Goal: Information Seeking & Learning: Find specific fact

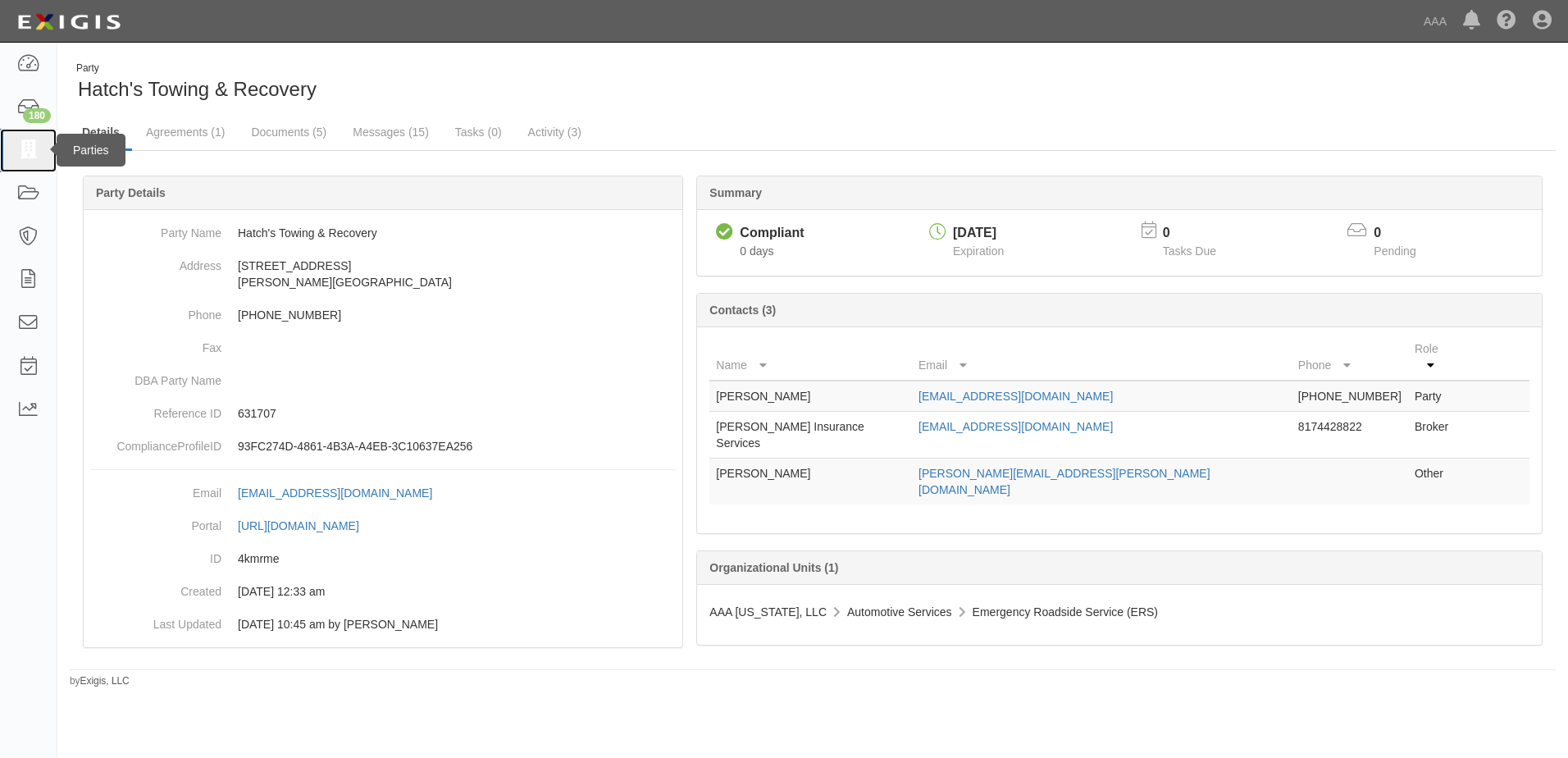
click at [26, 152] on icon at bounding box center [28, 150] width 23 height 19
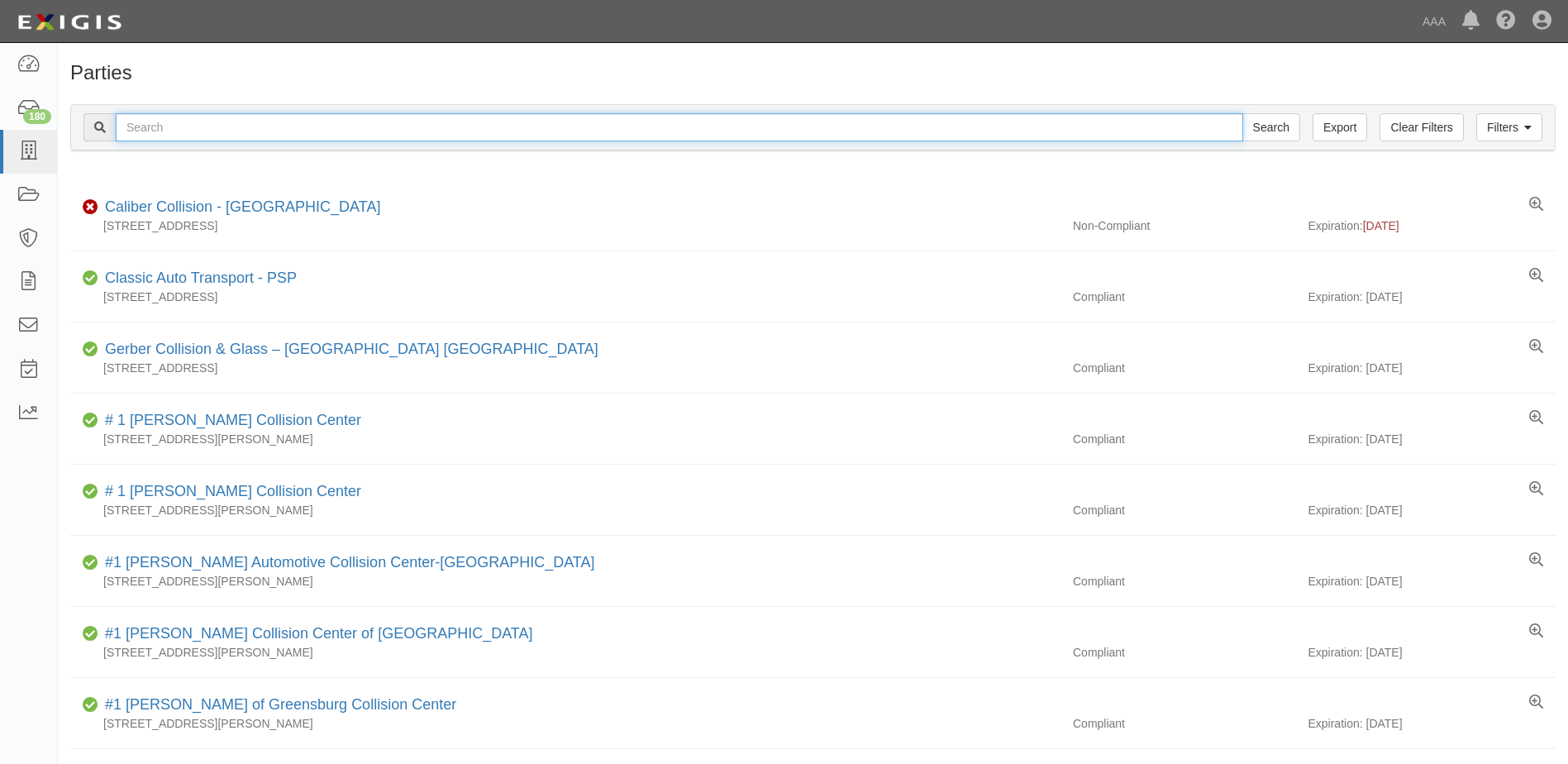
click at [213, 119] on input "text" at bounding box center [679, 127] width 1128 height 29
type input "S & J Towing"
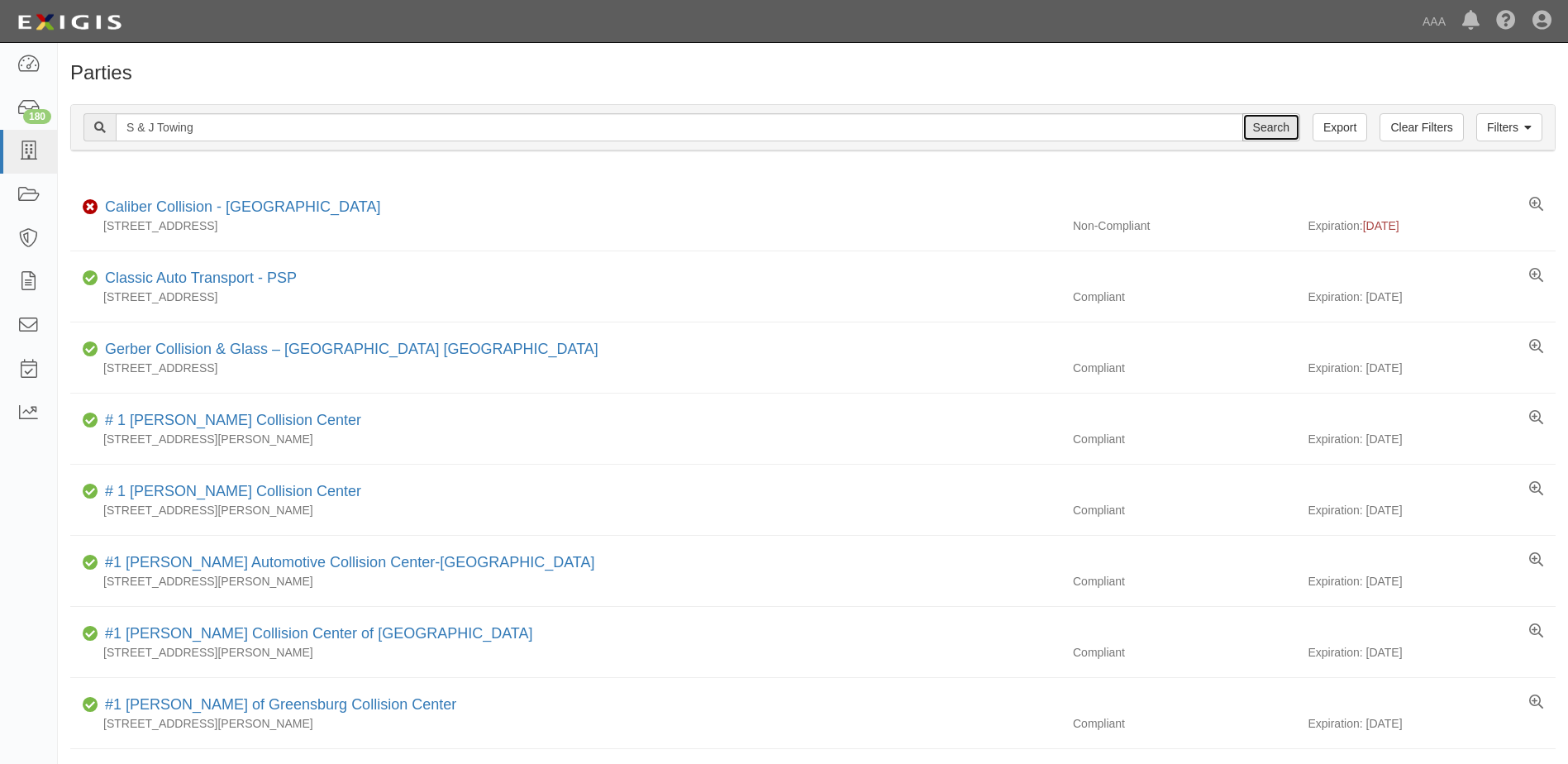
click at [1273, 126] on input "Search" at bounding box center [1271, 127] width 58 height 29
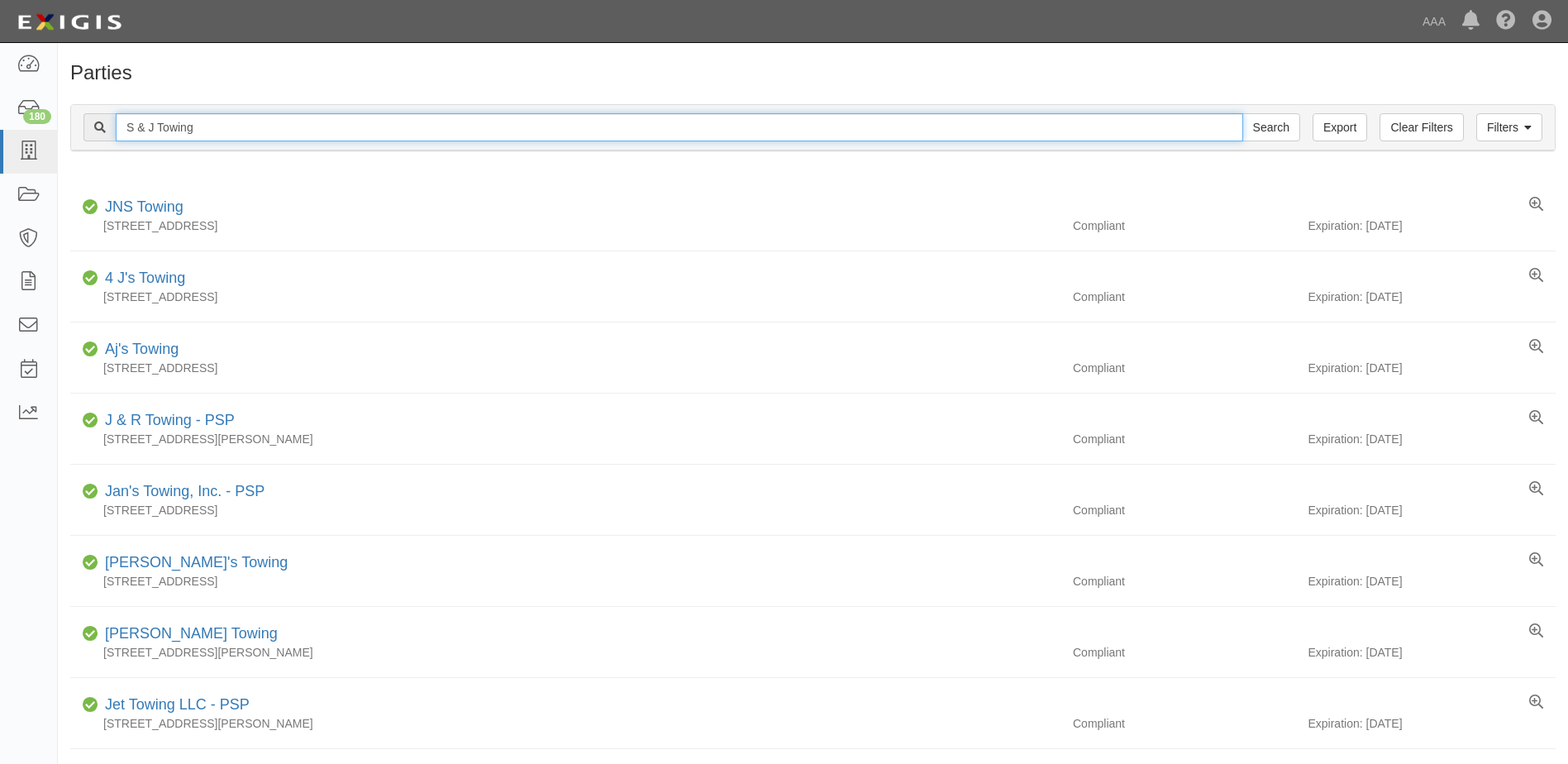
drag, startPoint x: 195, startPoint y: 124, endPoint x: 75, endPoint y: 127, distance: 120.0
click at [75, 127] on div "Filters Clear Filters Export S & J Towing Search Filters" at bounding box center [812, 128] width 1483 height 45
type input "S&J Towing & Transport"
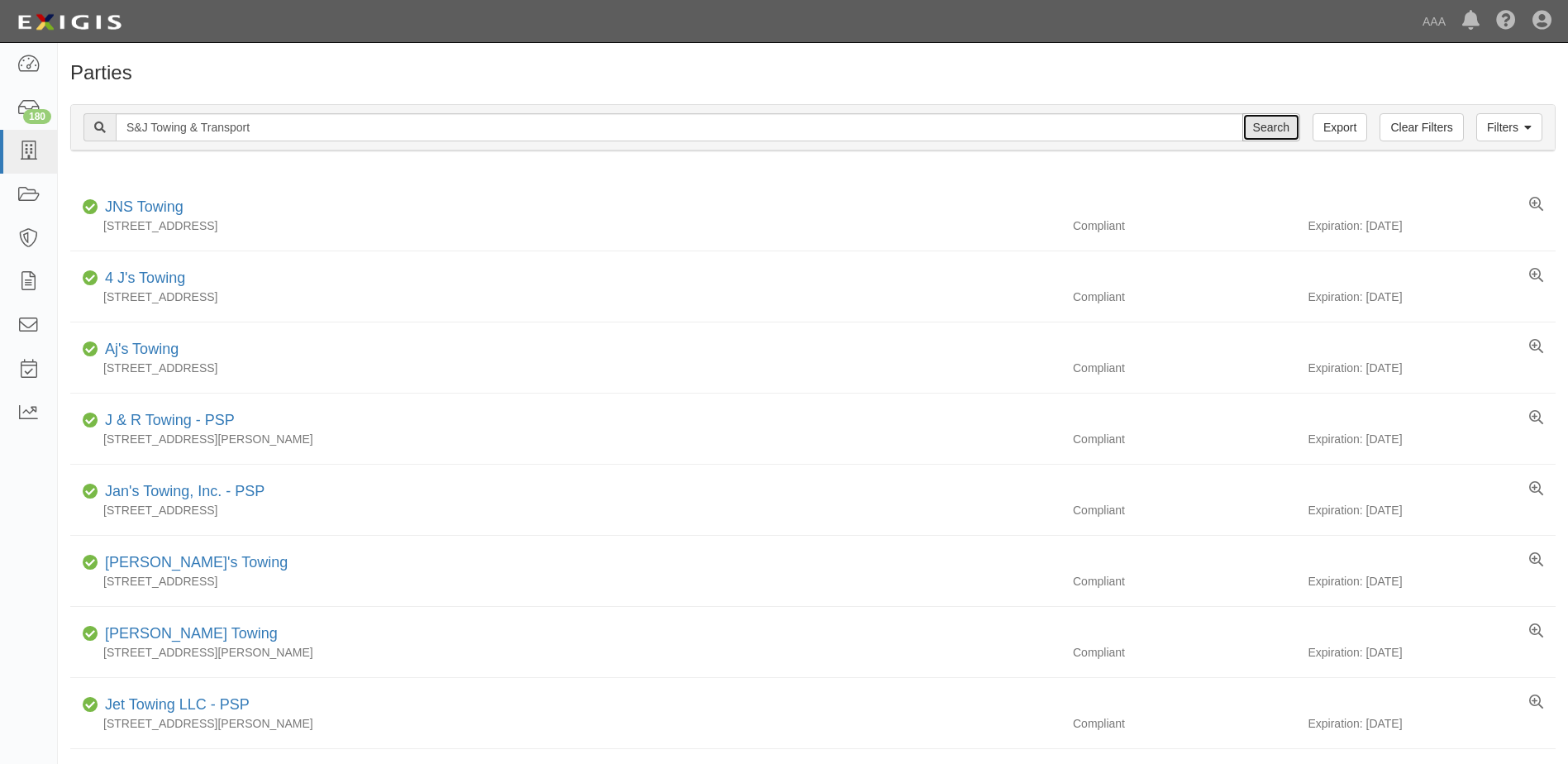
click at [1277, 133] on input "Search" at bounding box center [1271, 127] width 58 height 29
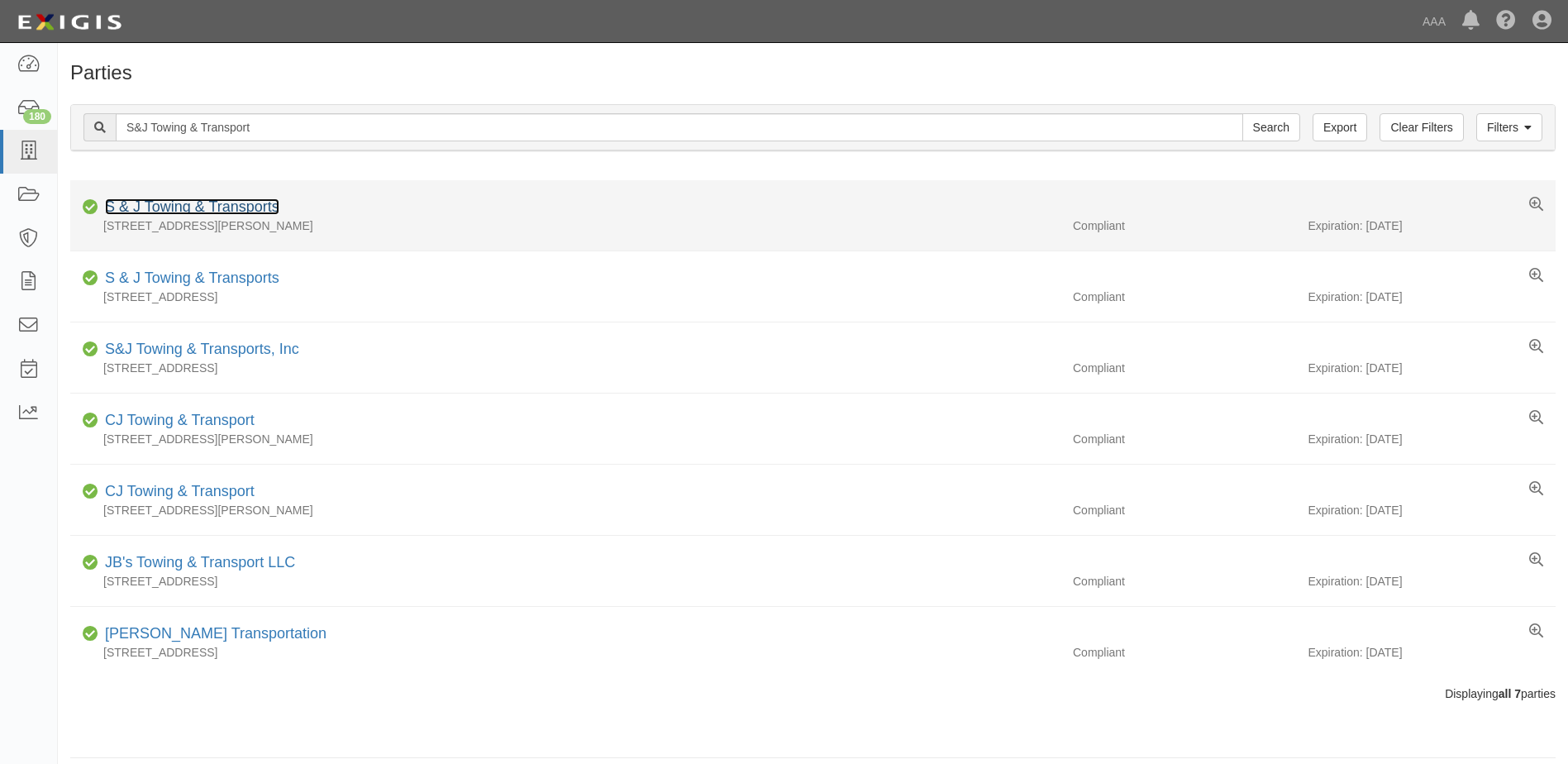
click at [194, 206] on link "S & J Towing & Transports" at bounding box center [192, 206] width 174 height 17
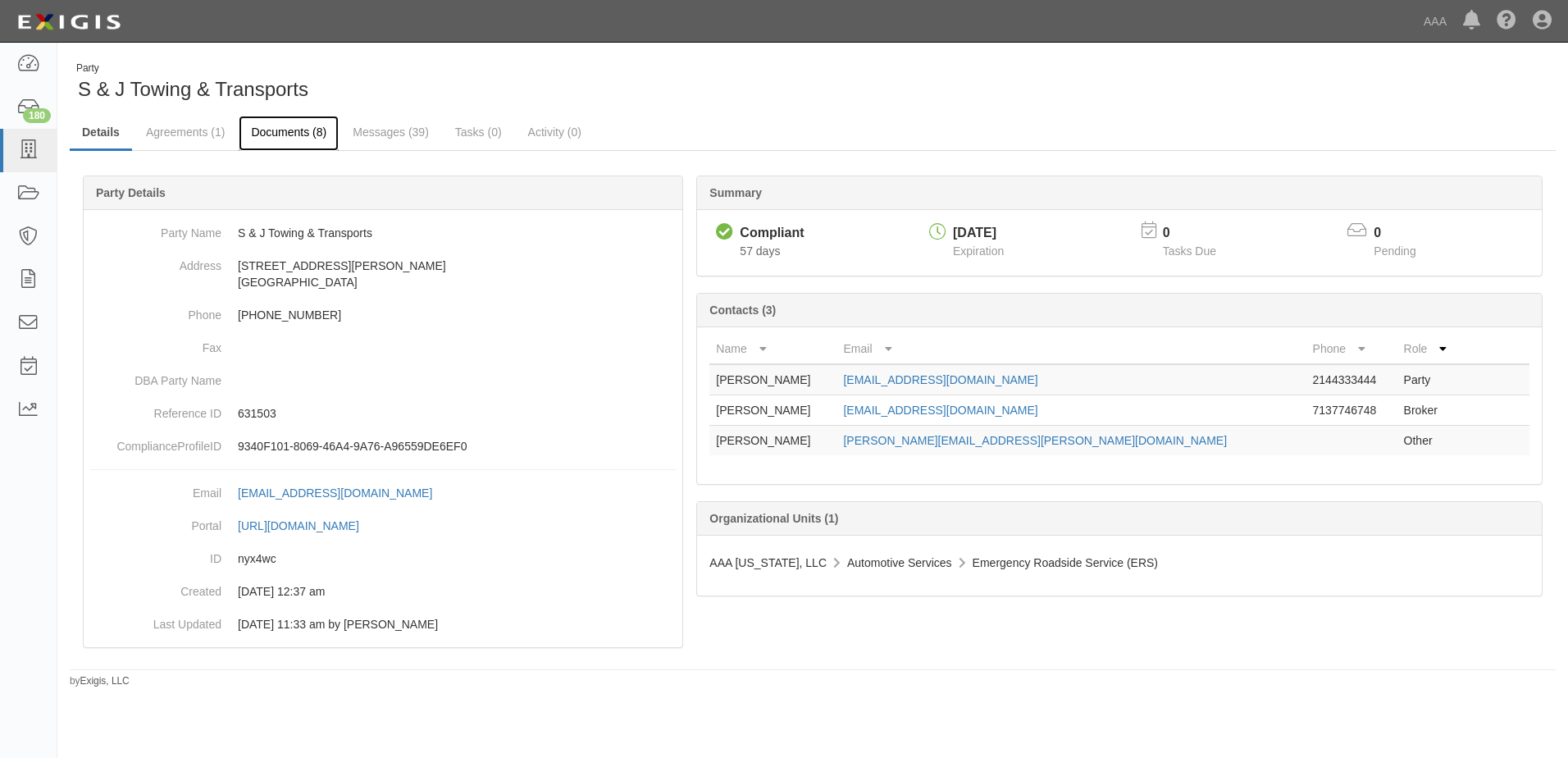
click at [296, 137] on link "Documents (8)" at bounding box center [289, 134] width 100 height 35
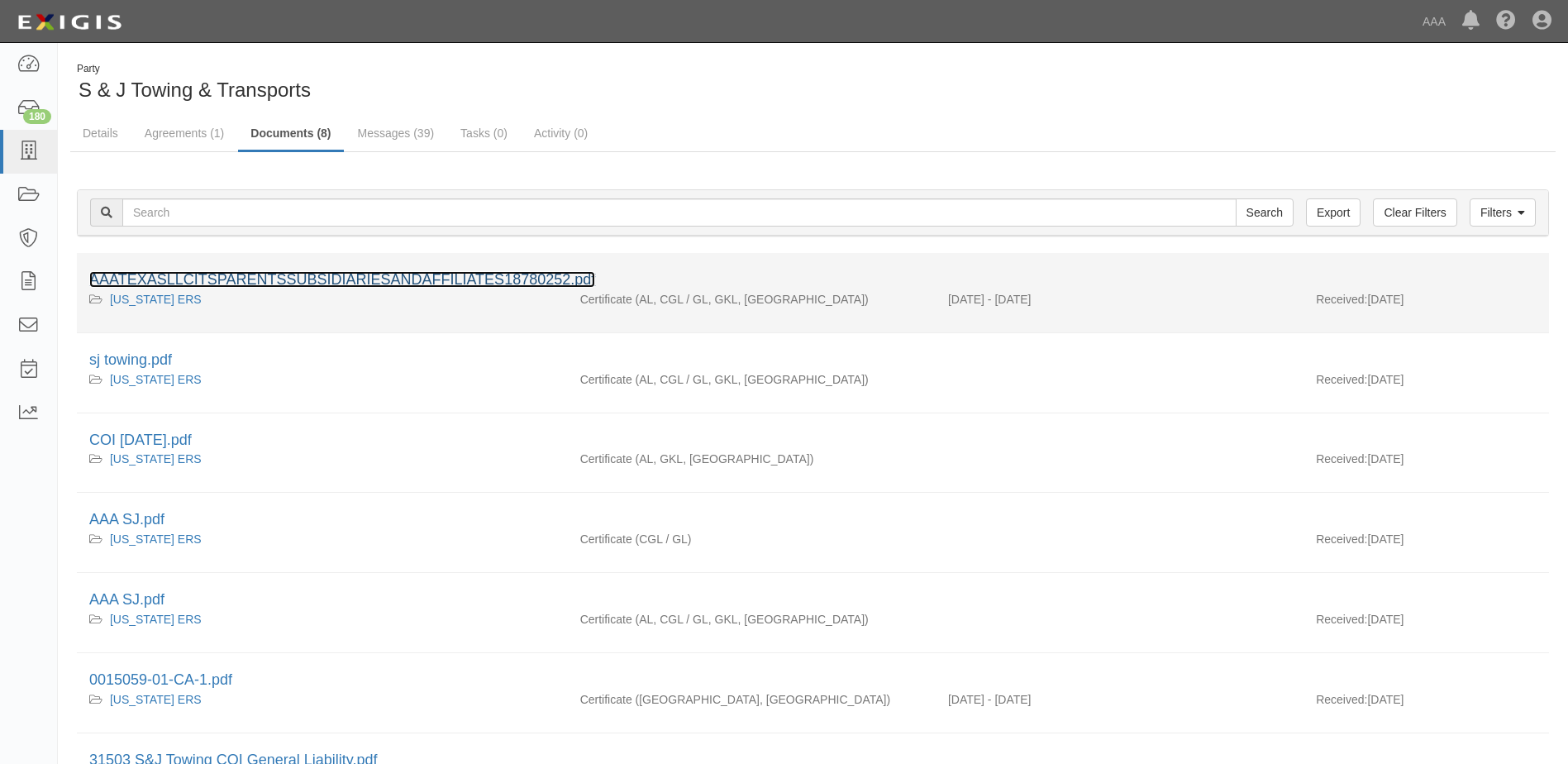
click at [169, 271] on link "AAATEXASLLCITSPARENTSSUBSIDIARIESANDAFFILIATES18780252.pdf" at bounding box center [342, 279] width 506 height 17
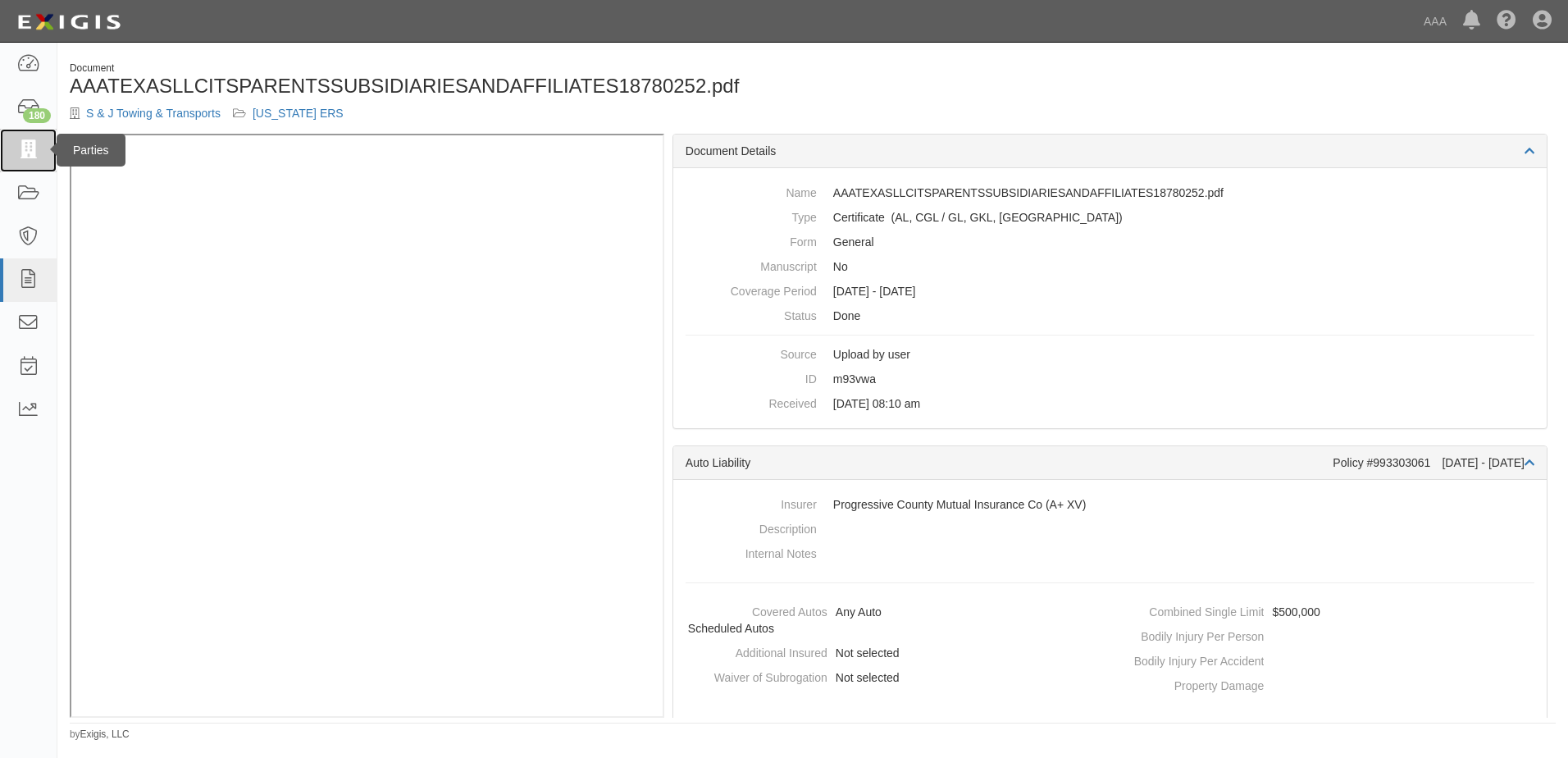
click at [27, 147] on icon at bounding box center [28, 150] width 23 height 19
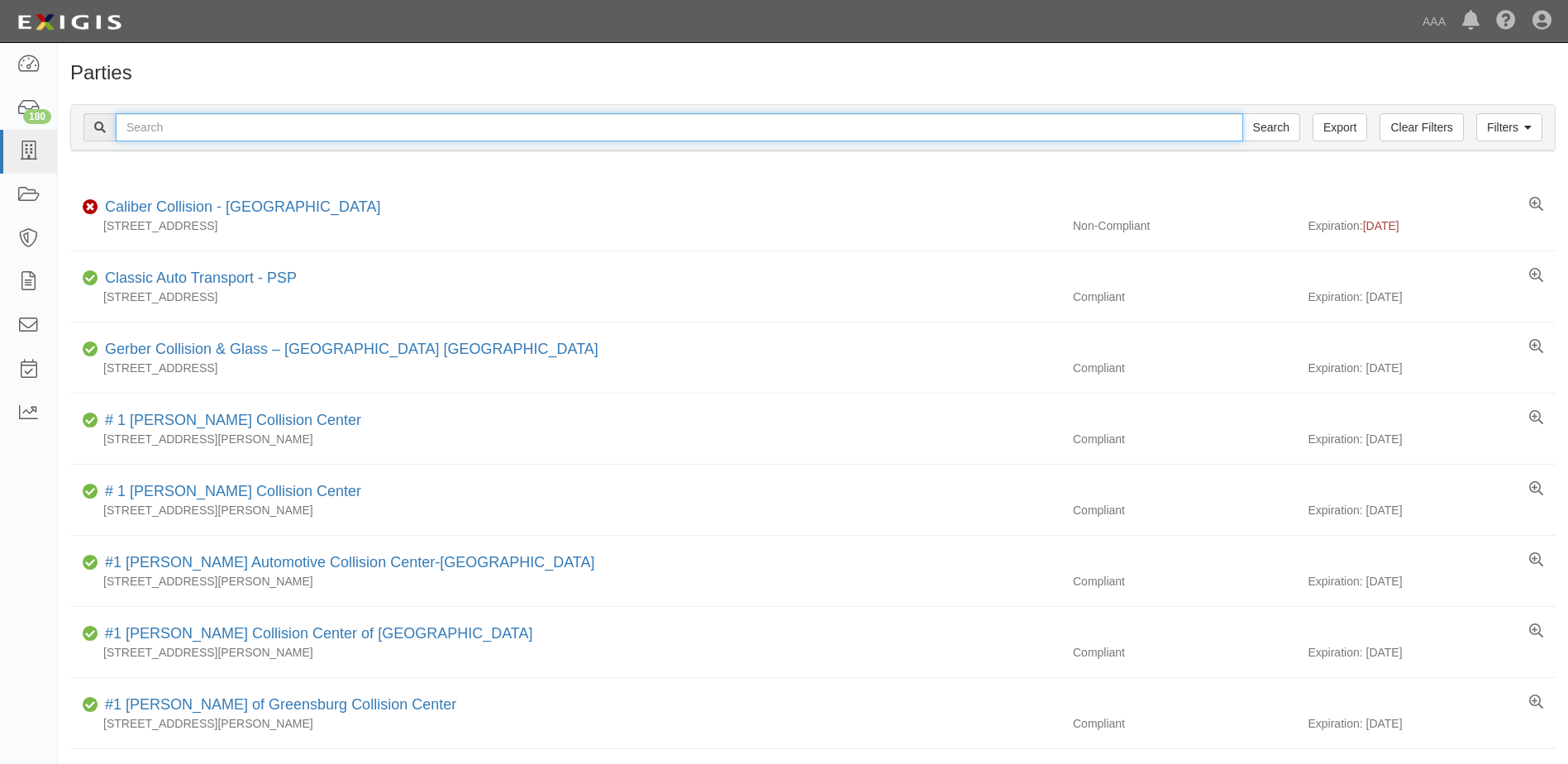
click at [170, 132] on input "text" at bounding box center [679, 127] width 1128 height 29
type input "Ameritow"
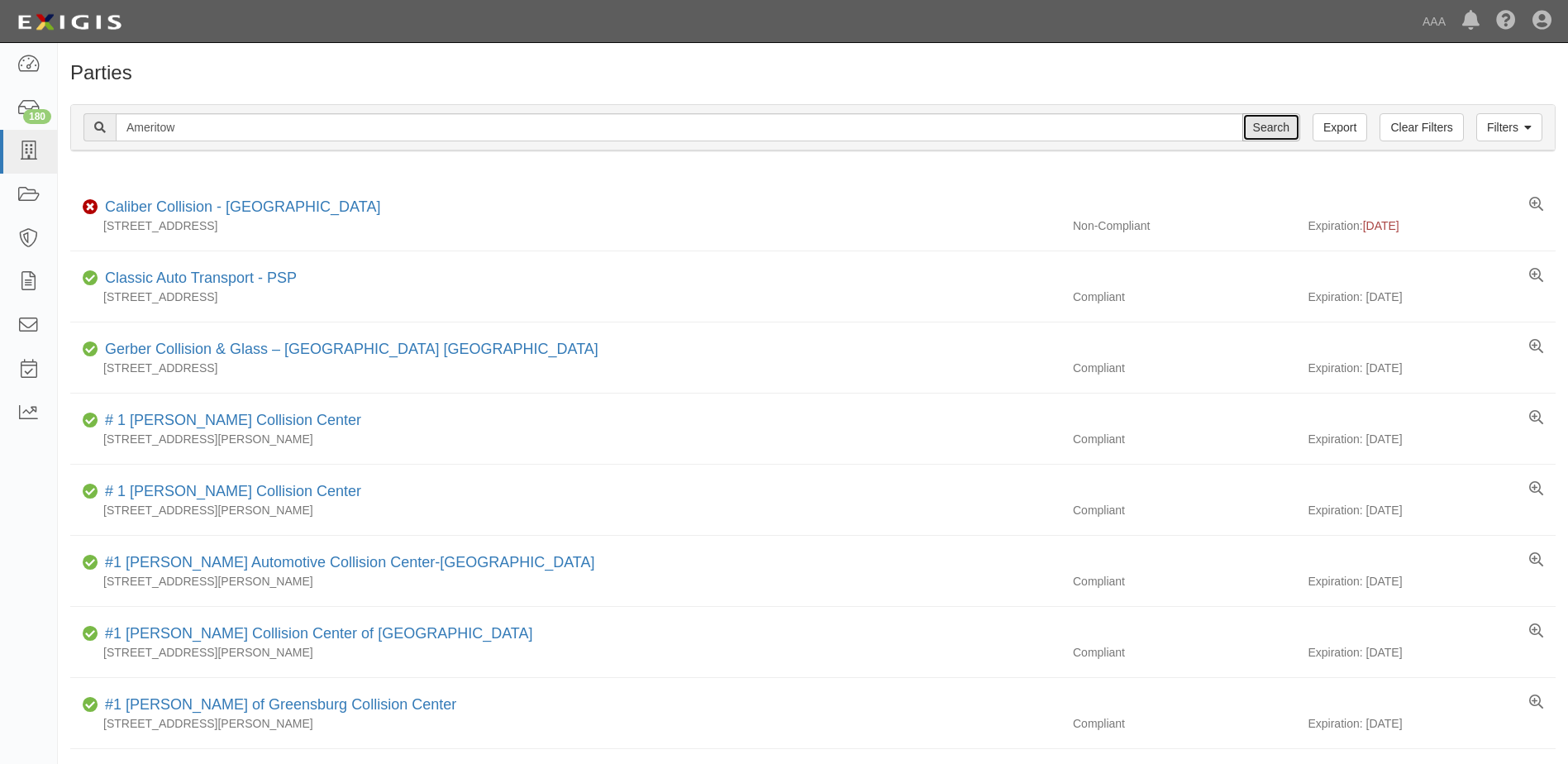
click at [1263, 124] on input "Search" at bounding box center [1271, 127] width 58 height 29
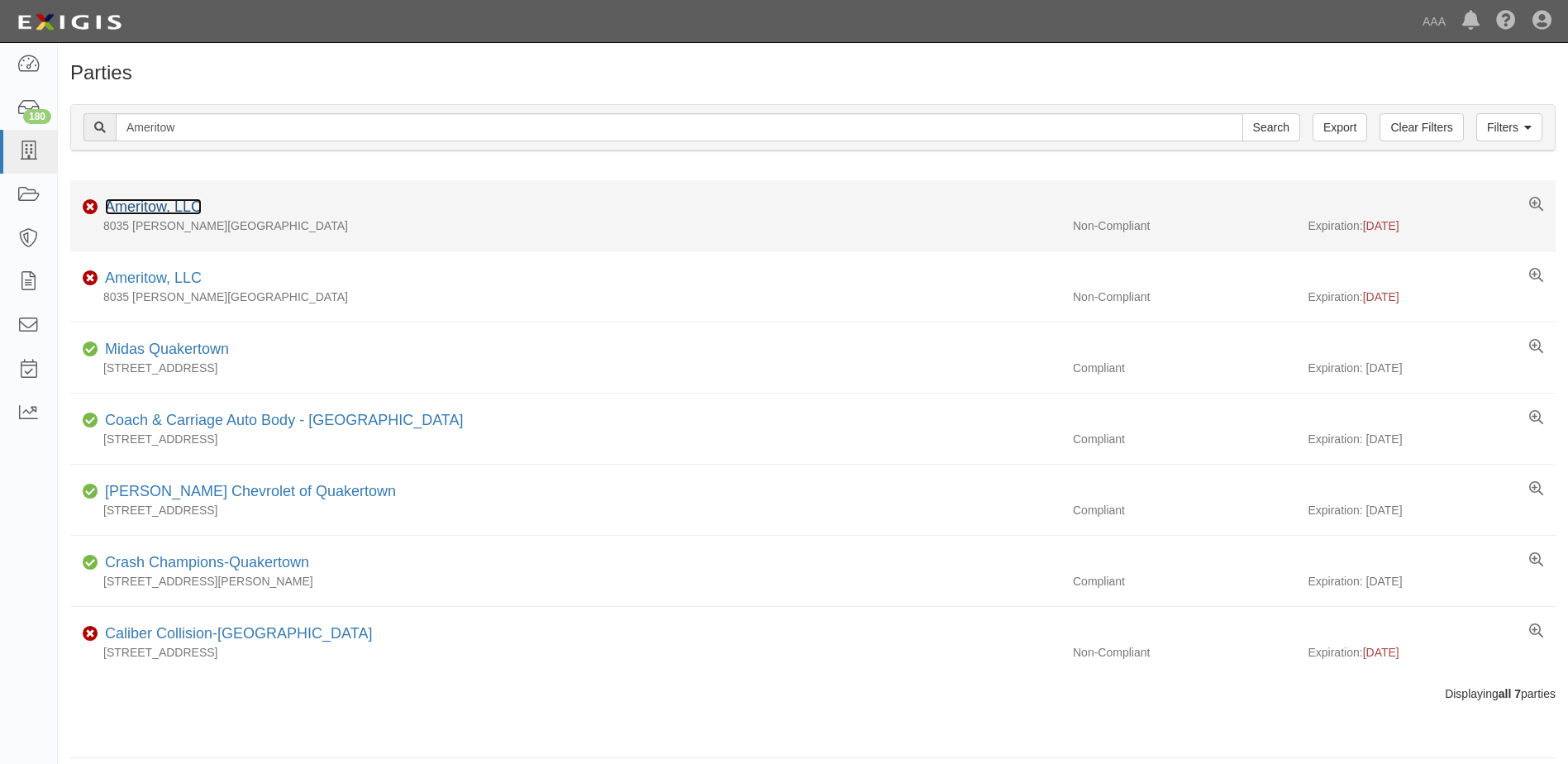
click at [145, 206] on link "Ameritow, LLC" at bounding box center [153, 206] width 96 height 17
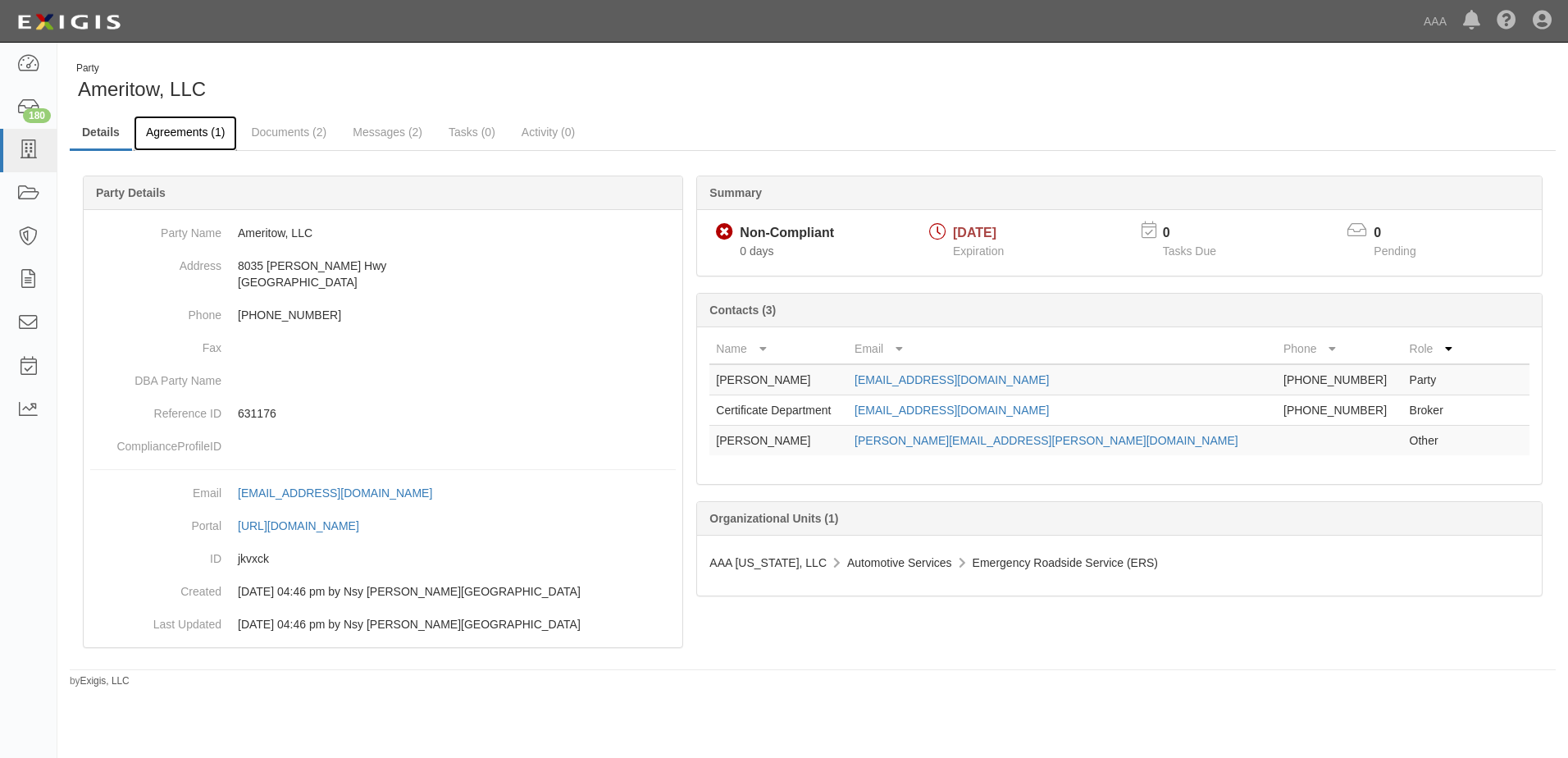
click at [198, 136] on link "Agreements (1)" at bounding box center [185, 134] width 103 height 35
click at [293, 140] on link "Documents (2)" at bounding box center [289, 134] width 100 height 35
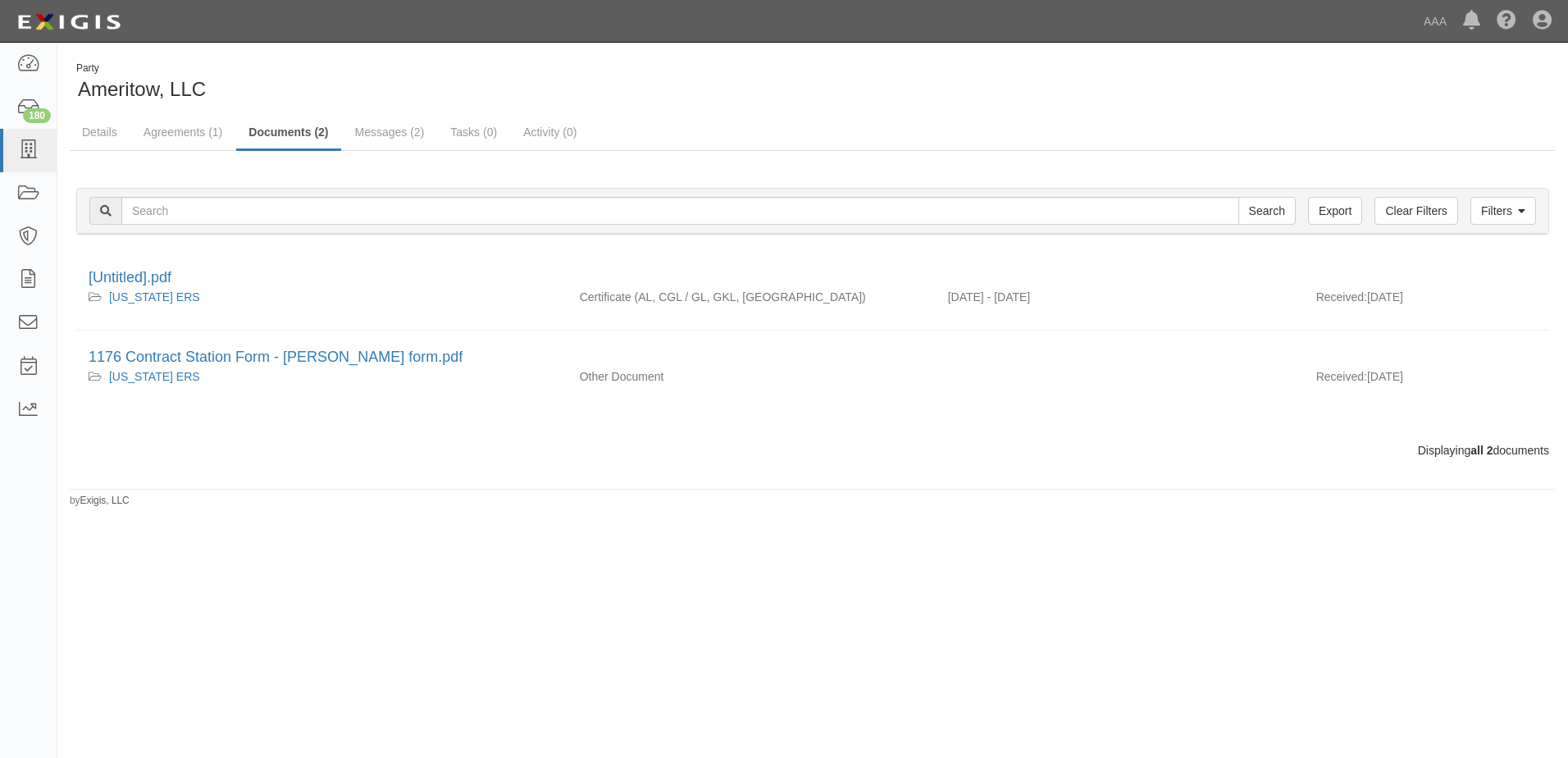
click at [293, 131] on link "Documents (2)" at bounding box center [288, 134] width 104 height 35
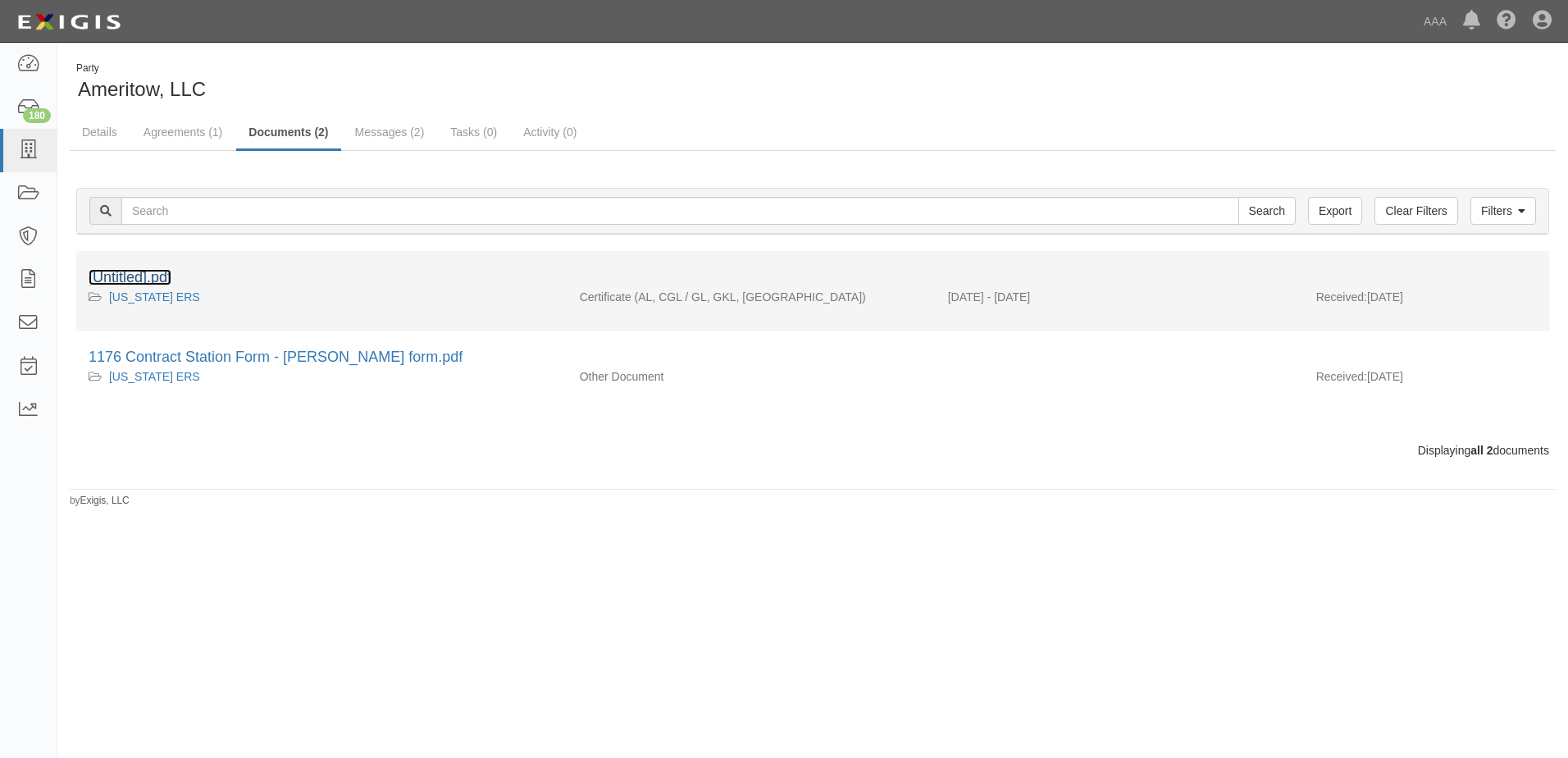
click at [131, 279] on link "[Untitled].pdf" at bounding box center [130, 277] width 83 height 17
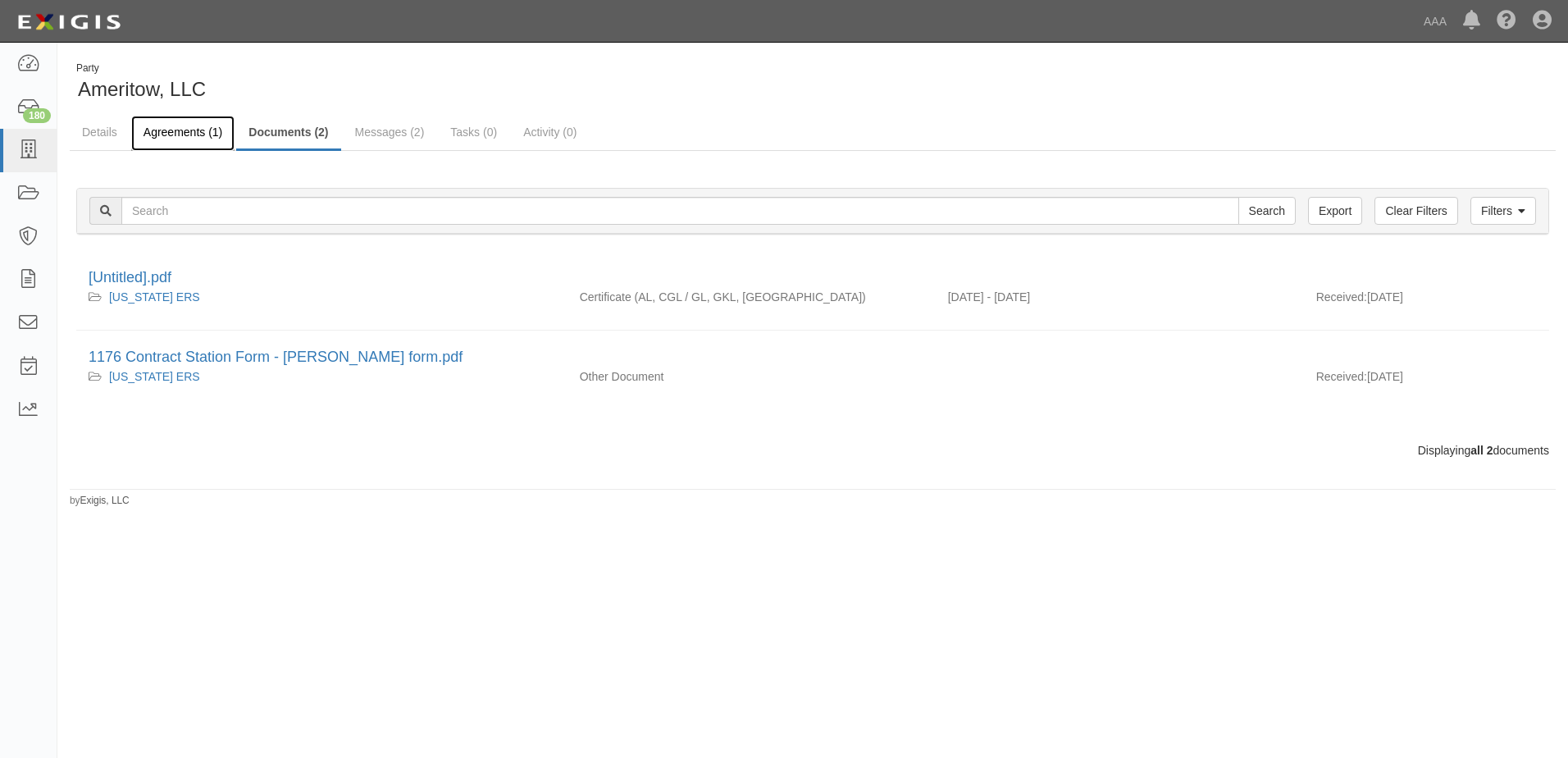
click at [169, 136] on link "Agreements (1)" at bounding box center [183, 134] width 103 height 35
click at [110, 132] on link "Details" at bounding box center [98, 134] width 59 height 35
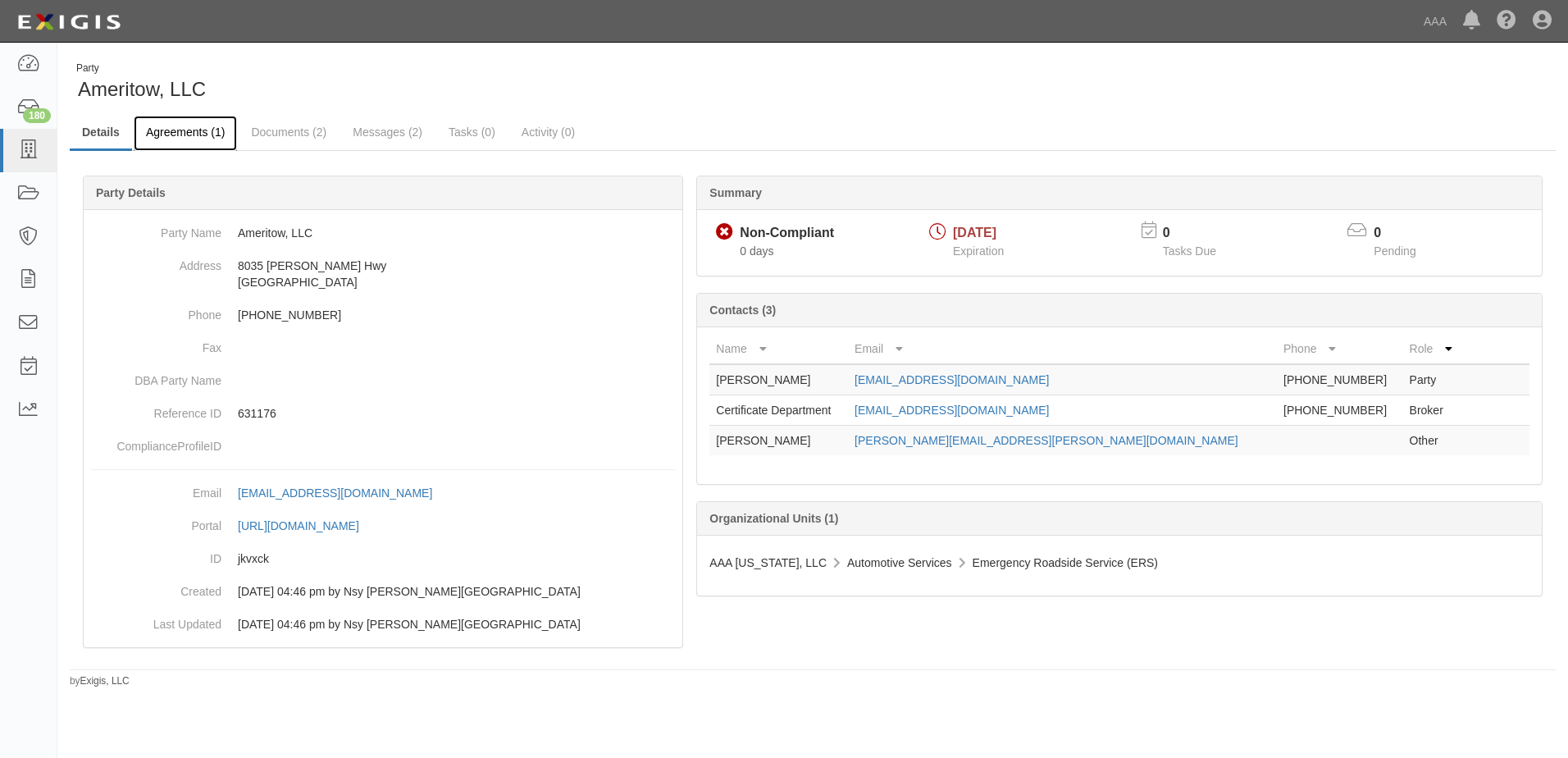
click at [188, 132] on link "Agreements (1)" at bounding box center [185, 134] width 103 height 35
